Goal: Task Accomplishment & Management: Use online tool/utility

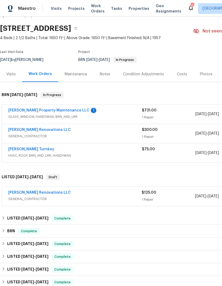
scroll to position [14, 0]
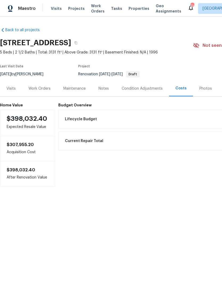
click at [41, 91] on div "Work Orders" at bounding box center [39, 88] width 22 height 5
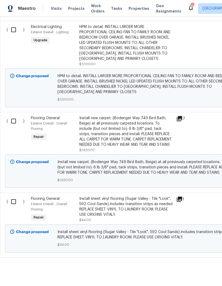
scroll to position [337, 0]
click at [13, 126] on input "checkbox" at bounding box center [15, 121] width 15 height 11
checkbox input "true"
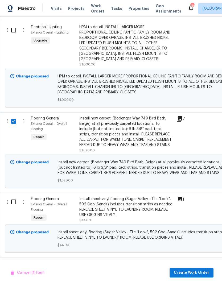
click at [13, 207] on input "checkbox" at bounding box center [15, 201] width 15 height 11
checkbox input "true"
click at [199, 272] on span "Create Work Order" at bounding box center [191, 272] width 35 height 7
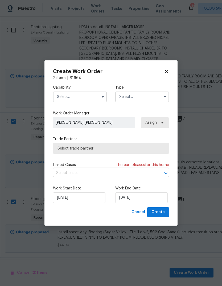
click at [95, 95] on input "text" at bounding box center [80, 96] width 54 height 11
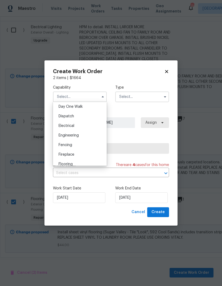
scroll to position [157, 0]
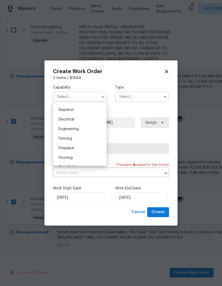
click at [74, 155] on div "Flooring" at bounding box center [79, 158] width 51 height 10
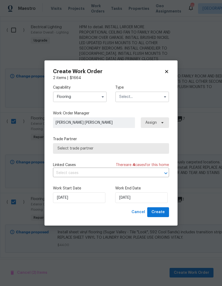
type input "Flooring"
click at [157, 97] on input "text" at bounding box center [142, 96] width 54 height 11
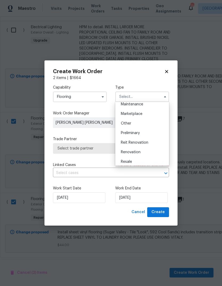
scroll to position [93, 0]
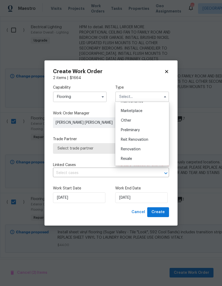
click at [136, 150] on span "Renovation" at bounding box center [131, 149] width 20 height 4
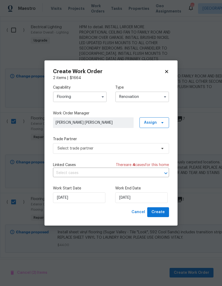
type input "Renovation"
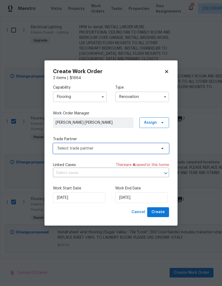
click at [150, 150] on span "Select trade partner" at bounding box center [106, 148] width 99 height 5
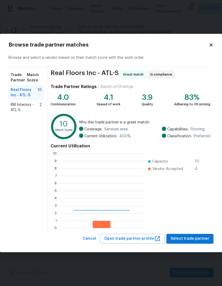
scroll to position [74, 84]
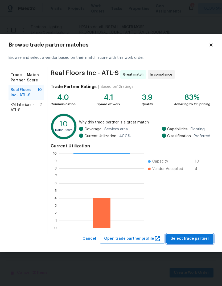
click at [192, 240] on span "Select trade partner" at bounding box center [189, 238] width 39 height 7
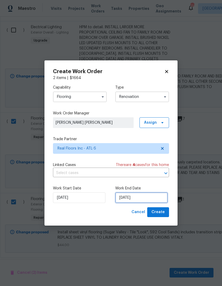
click at [144, 199] on input "[DATE]" at bounding box center [141, 197] width 52 height 11
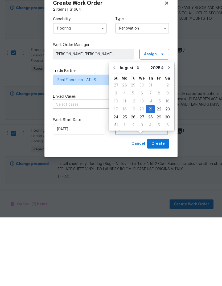
scroll to position [10, 0]
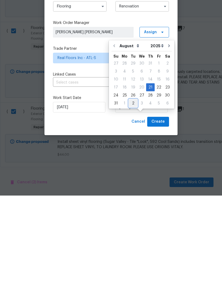
click at [133, 190] on div "2" at bounding box center [133, 193] width 9 height 7
type input "[DATE]"
select select "8"
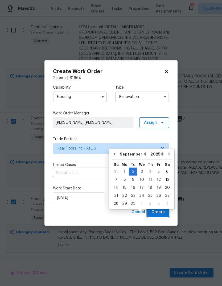
click at [160, 213] on span "Create" at bounding box center [157, 212] width 13 height 7
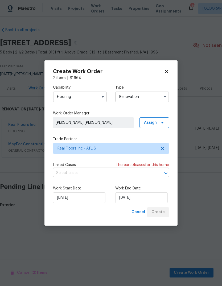
scroll to position [0, 0]
